Goal: Task Accomplishment & Management: Use online tool/utility

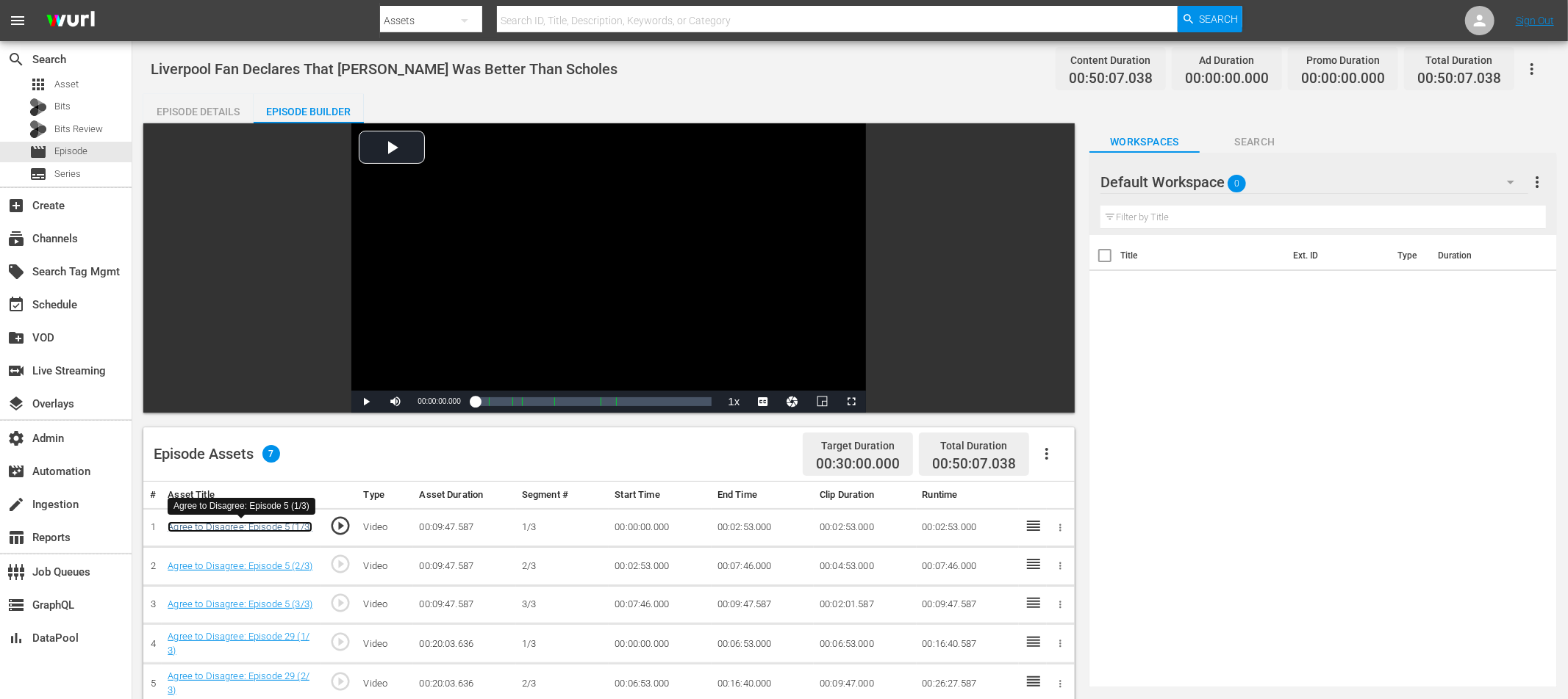
click at [280, 529] on link "Agree to Disagree: Episode 5 (1/3)" at bounding box center [240, 527] width 145 height 11
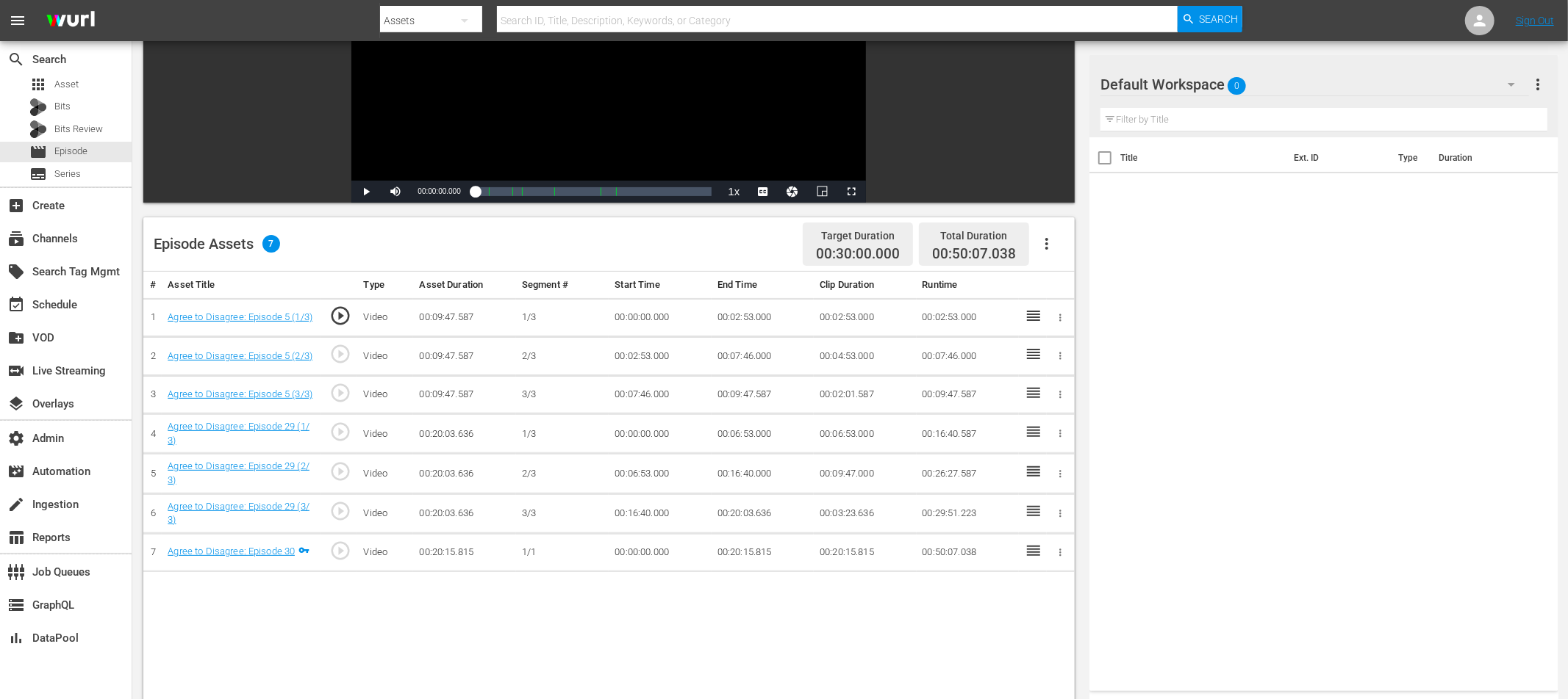
scroll to position [213, 0]
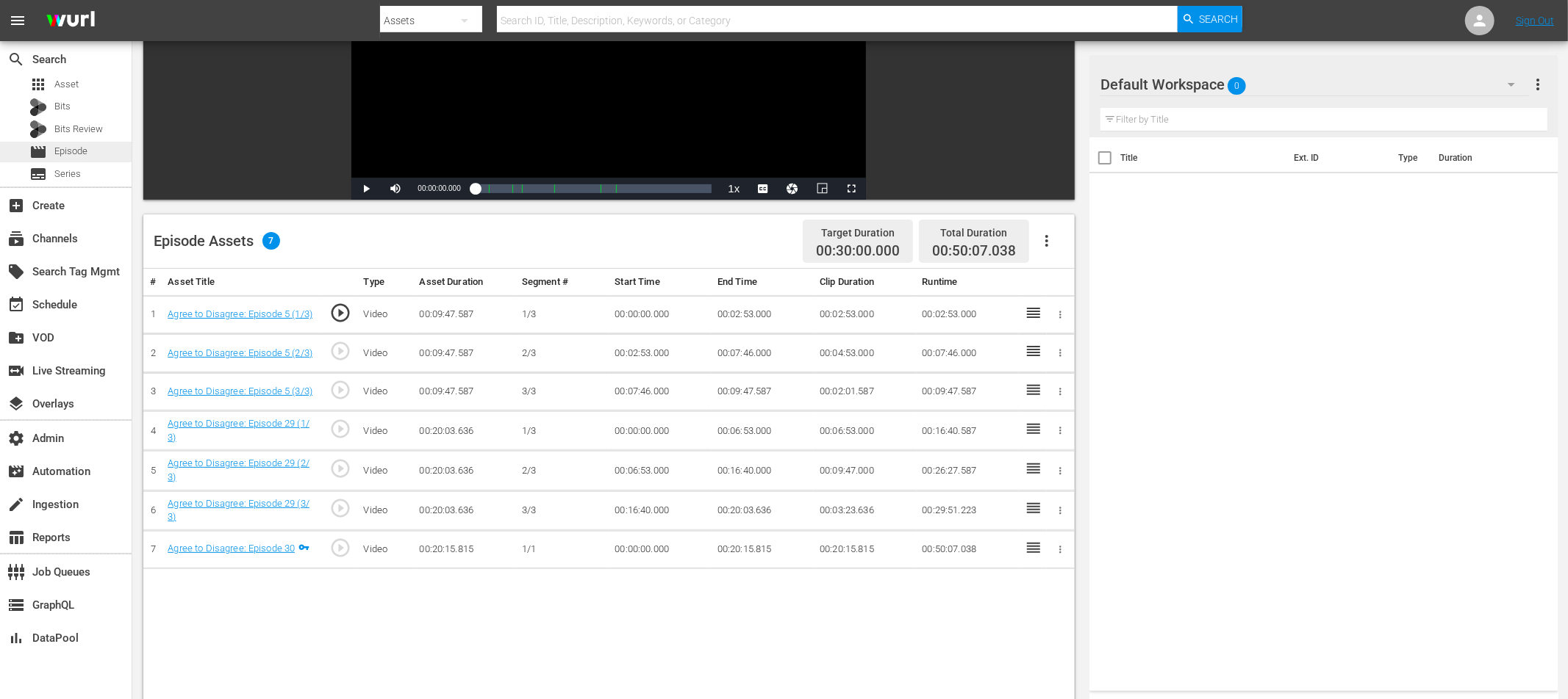
click at [80, 154] on span "Episode" at bounding box center [71, 152] width 33 height 15
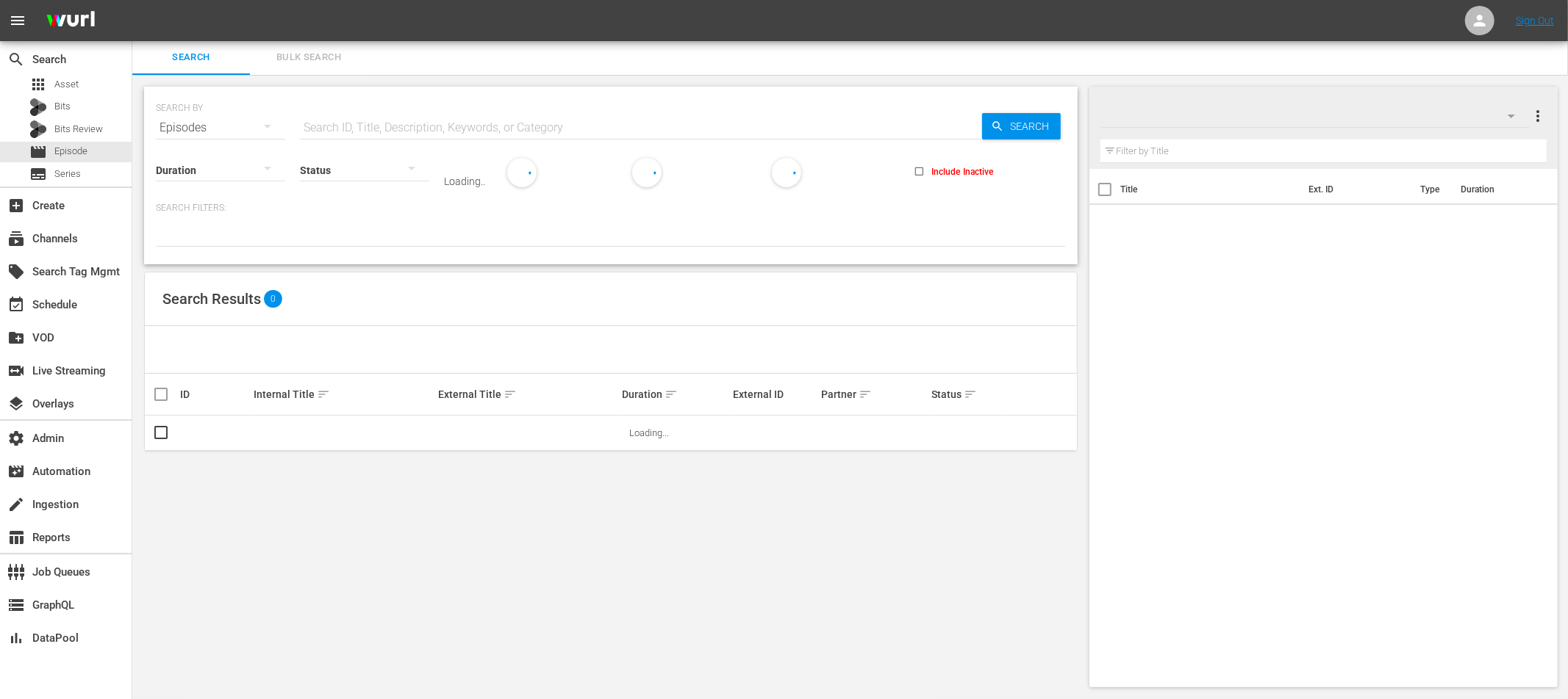
scroll to position [1, 0]
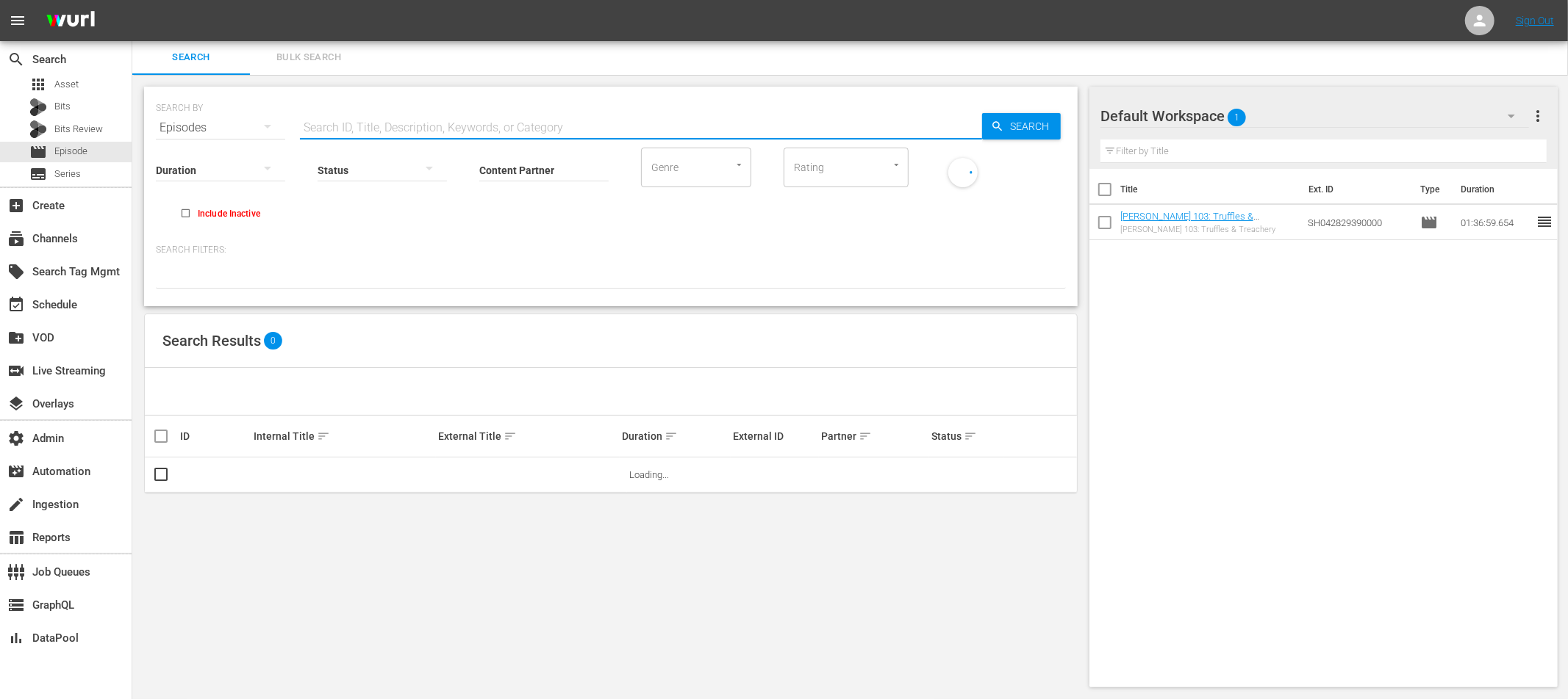
click at [429, 131] on input "text" at bounding box center [640, 128] width 682 height 35
paste input "88187267"
type input "88187267"
drag, startPoint x: 155, startPoint y: 474, endPoint x: 169, endPoint y: 482, distance: 16.1
click at [155, 474] on input "checkbox" at bounding box center [161, 478] width 18 height 18
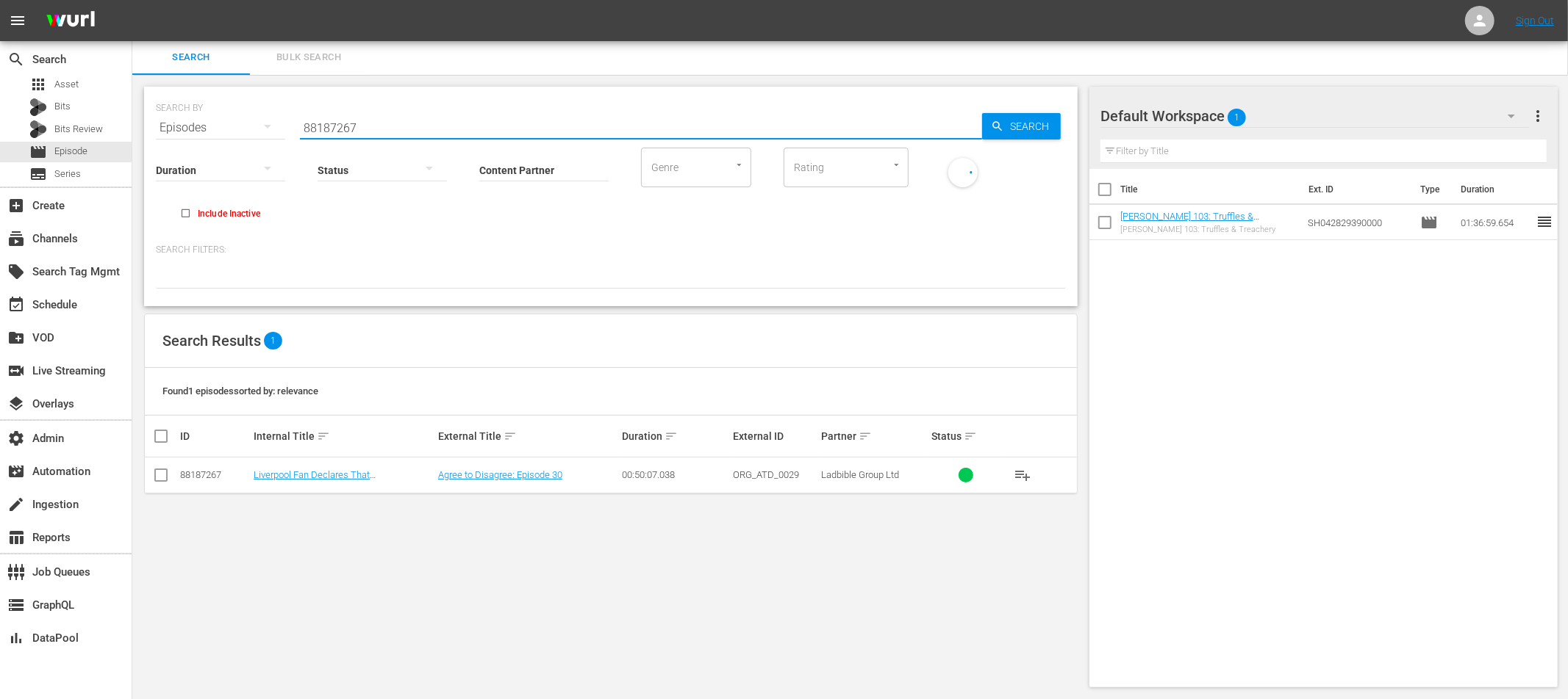
checkbox input "true"
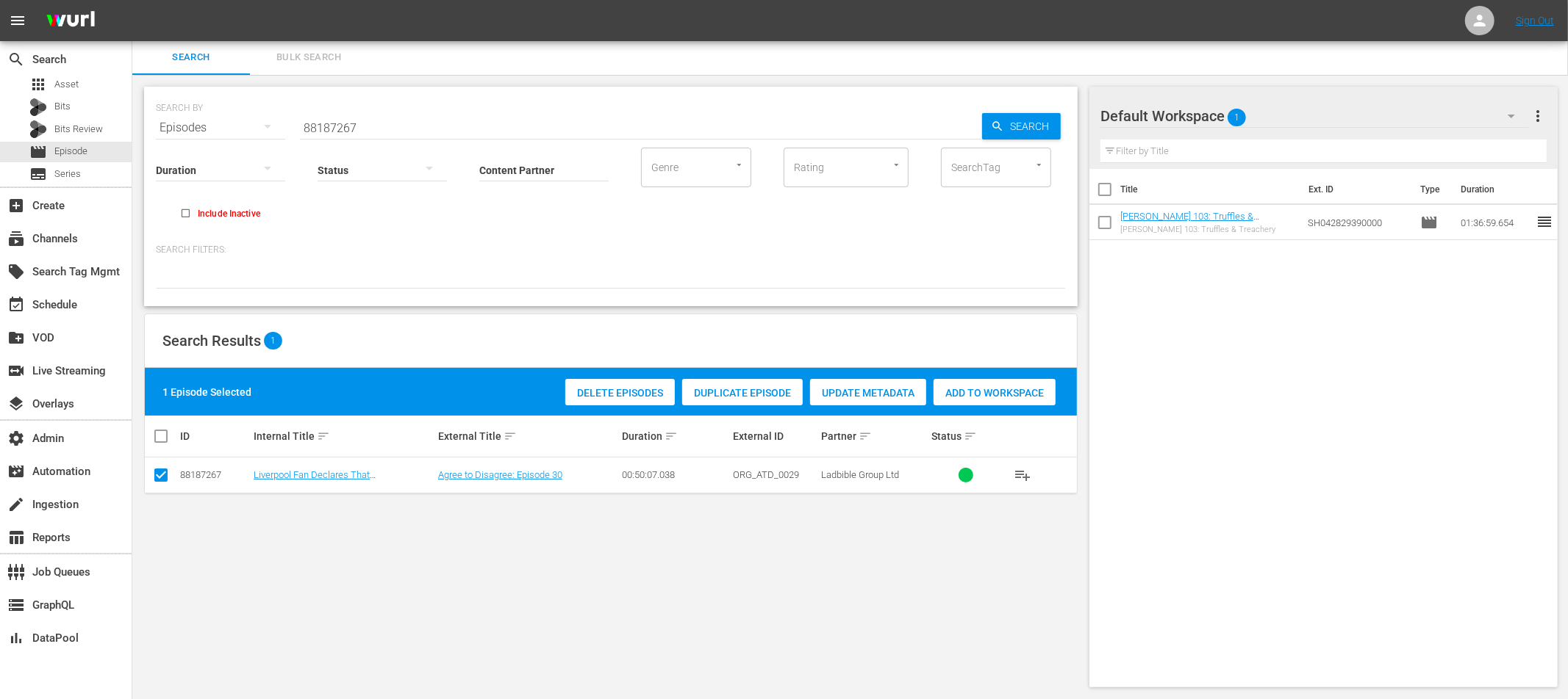
click at [863, 394] on span "Update Metadata" at bounding box center [868, 393] width 116 height 12
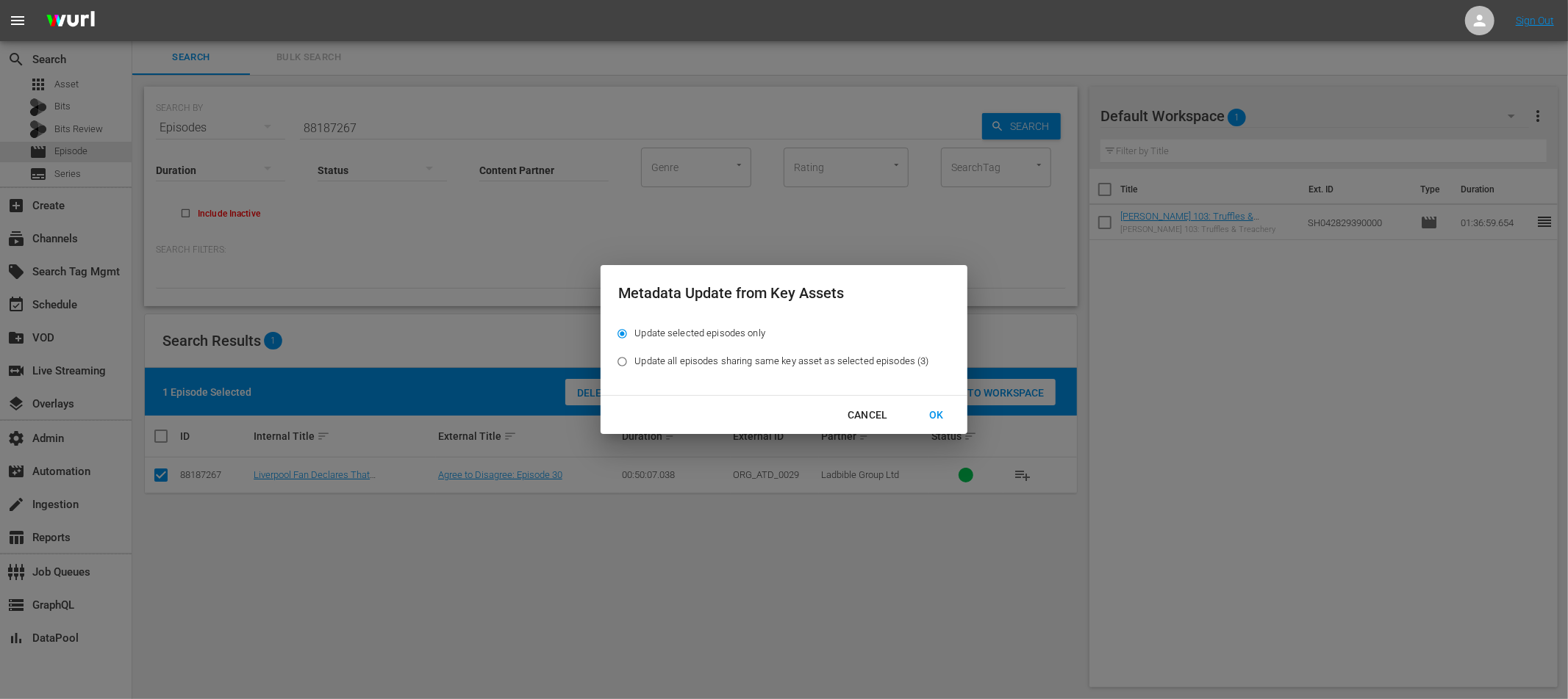
click at [623, 361] on input "Update all episodes sharing same key asset as selected episodes (3)" at bounding box center [622, 364] width 24 height 24
radio input "true"
click at [936, 414] on div "OK" at bounding box center [936, 415] width 38 height 18
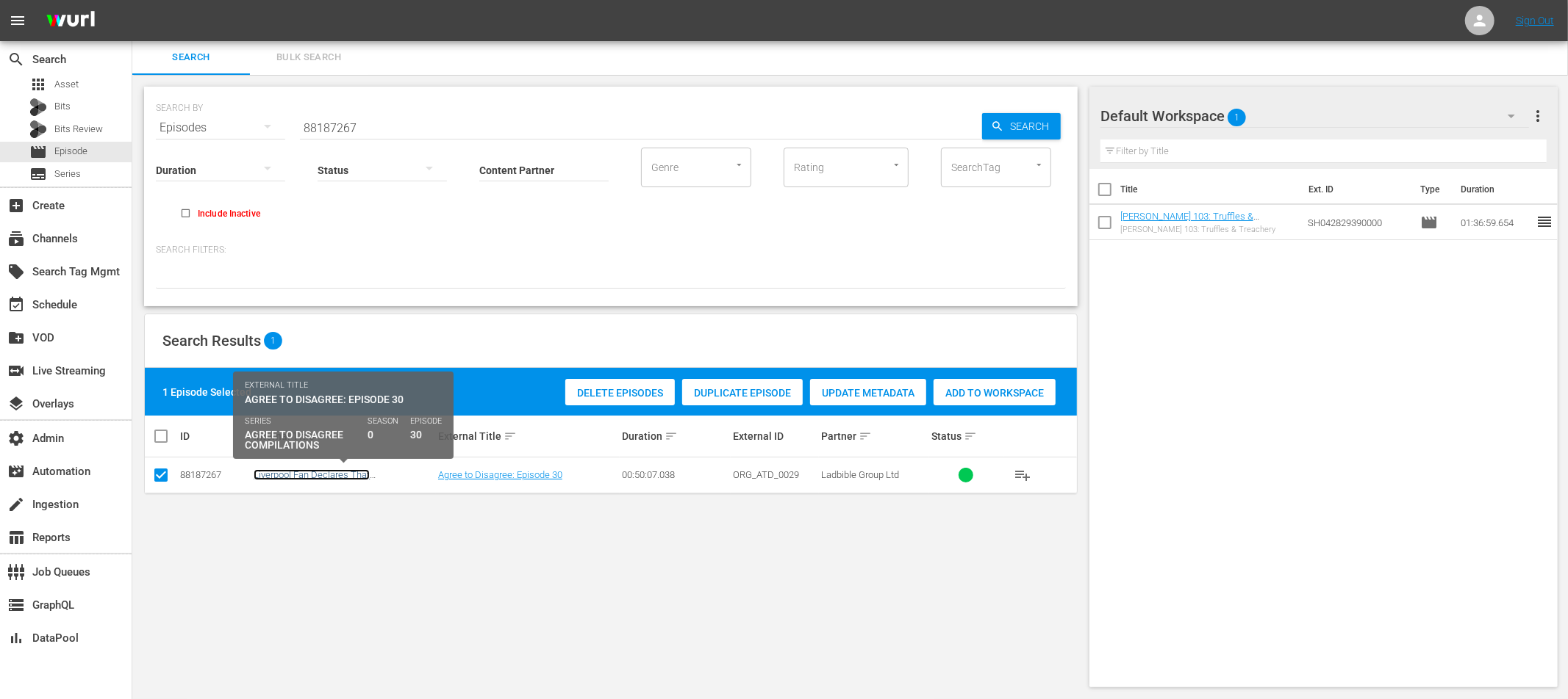
click at [347, 475] on link "Liverpool Fan Declares That [PERSON_NAME] Was Better Than Scholes" at bounding box center [342, 480] width 179 height 22
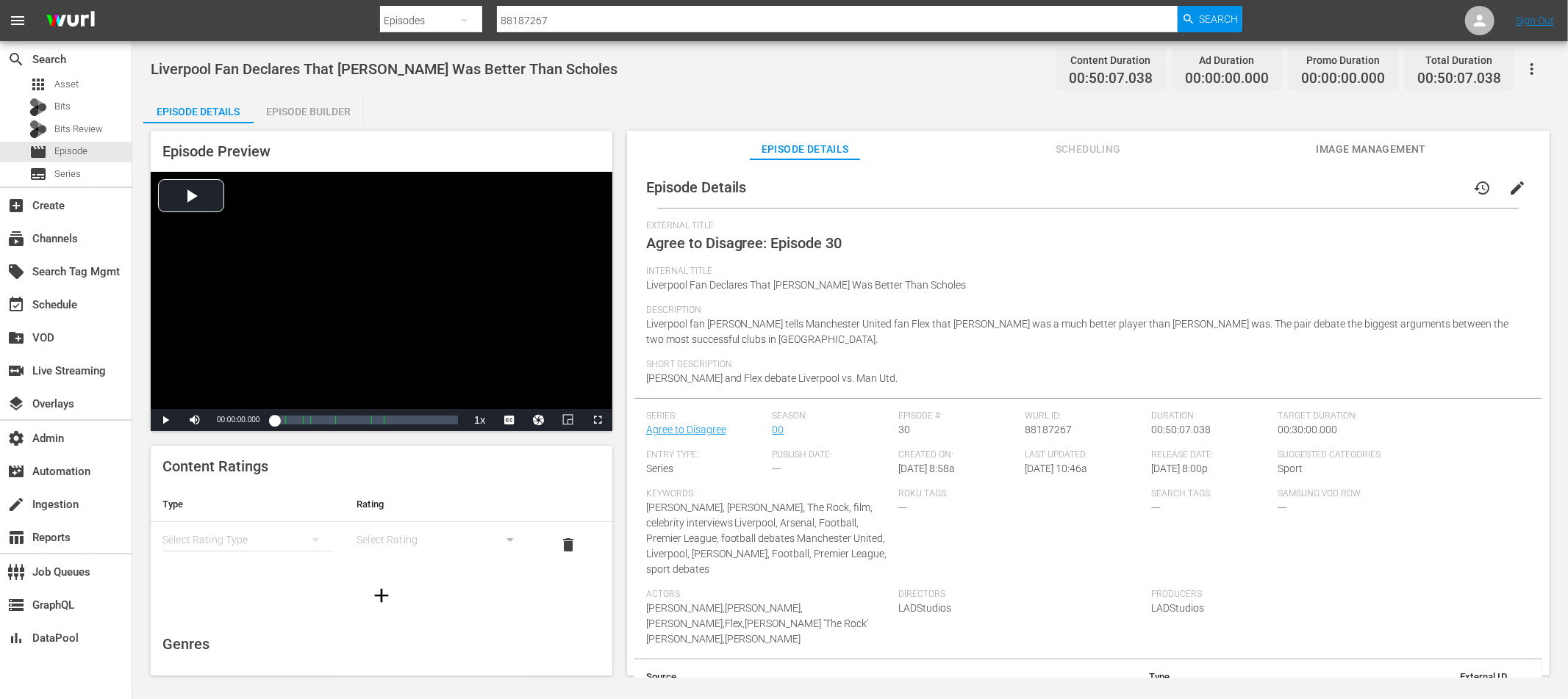
click at [322, 116] on div "Episode Builder" at bounding box center [308, 112] width 110 height 35
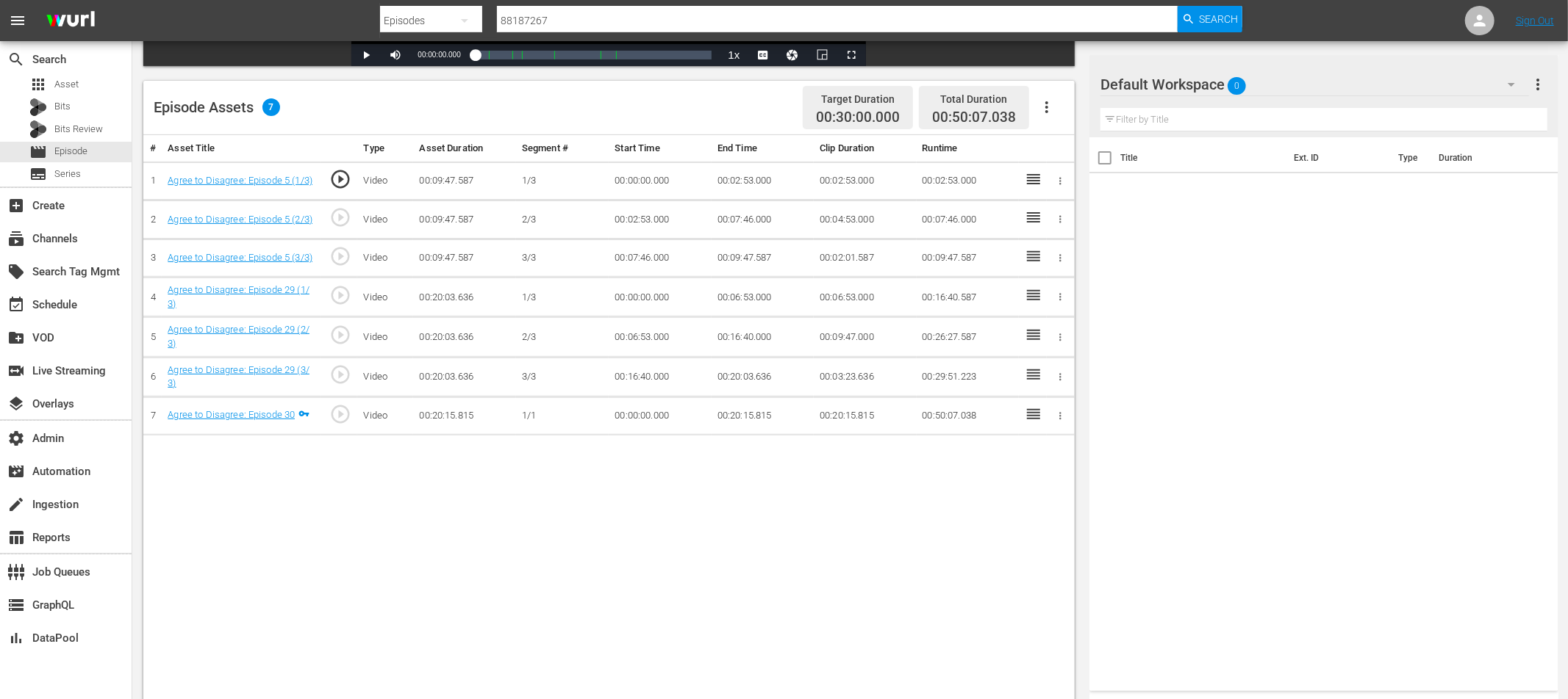
scroll to position [349, 0]
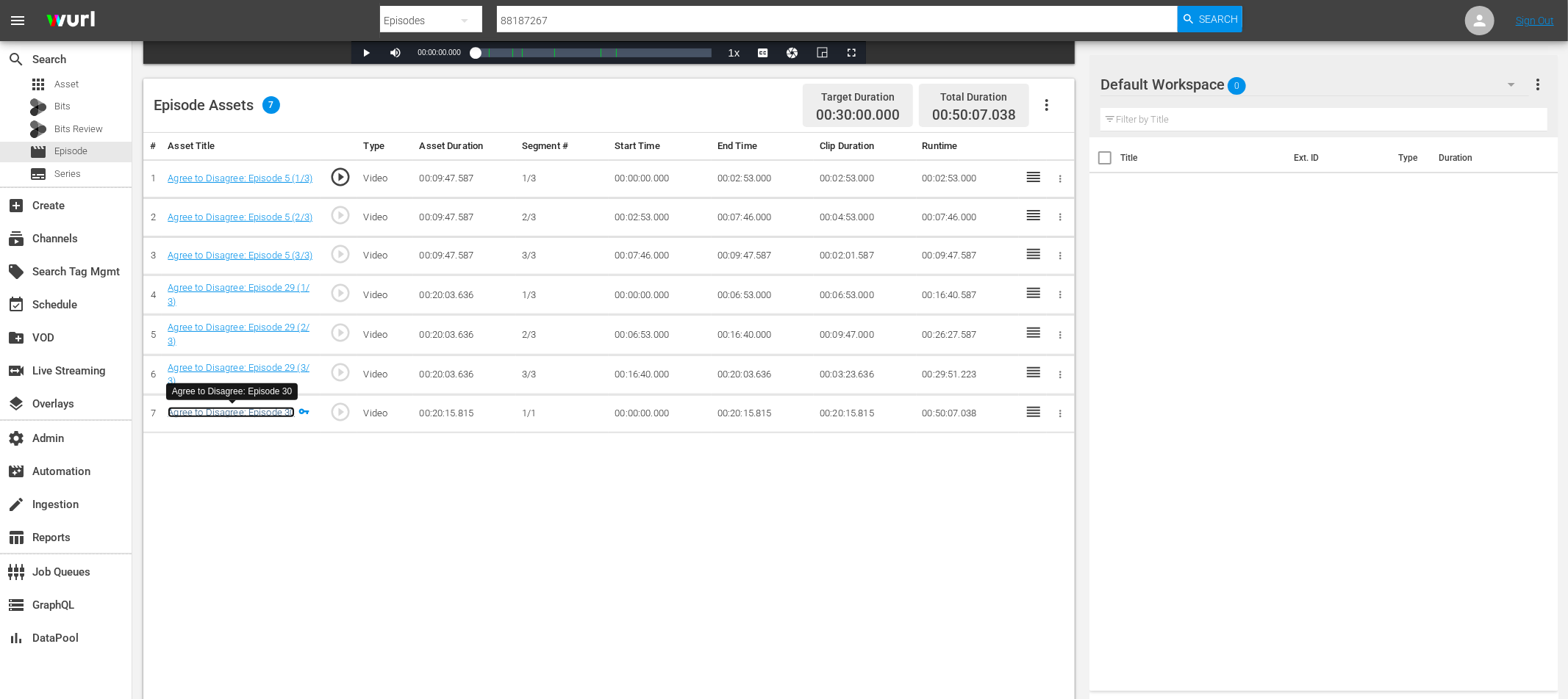
click at [278, 414] on link "Agree to Disagree: Episode 30" at bounding box center [231, 412] width 127 height 11
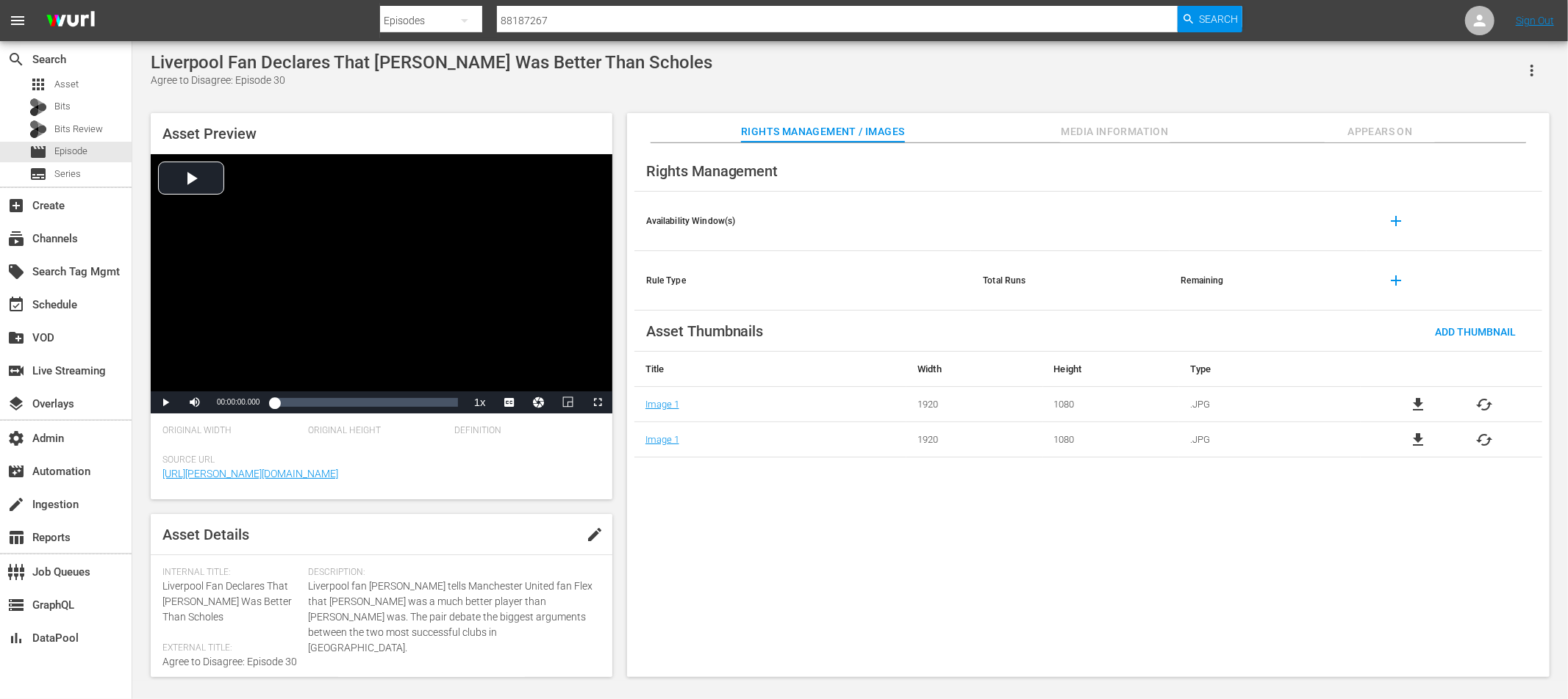
click at [1410, 71] on icon "button" at bounding box center [1532, 71] width 3 height 12
click at [1410, 70] on div "Add To Workspace" at bounding box center [1467, 76] width 141 height 35
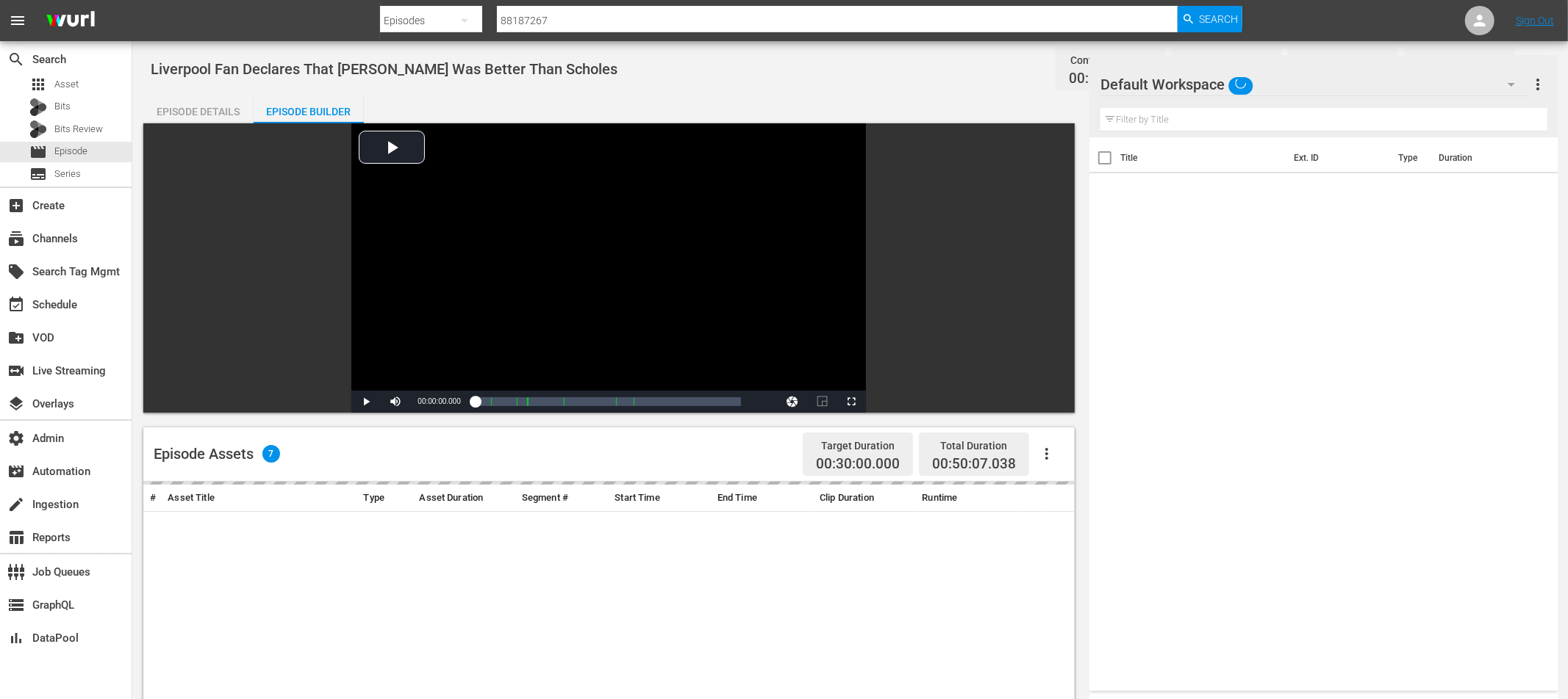
scroll to position [349, 0]
